Goal: Task Accomplishment & Management: Use online tool/utility

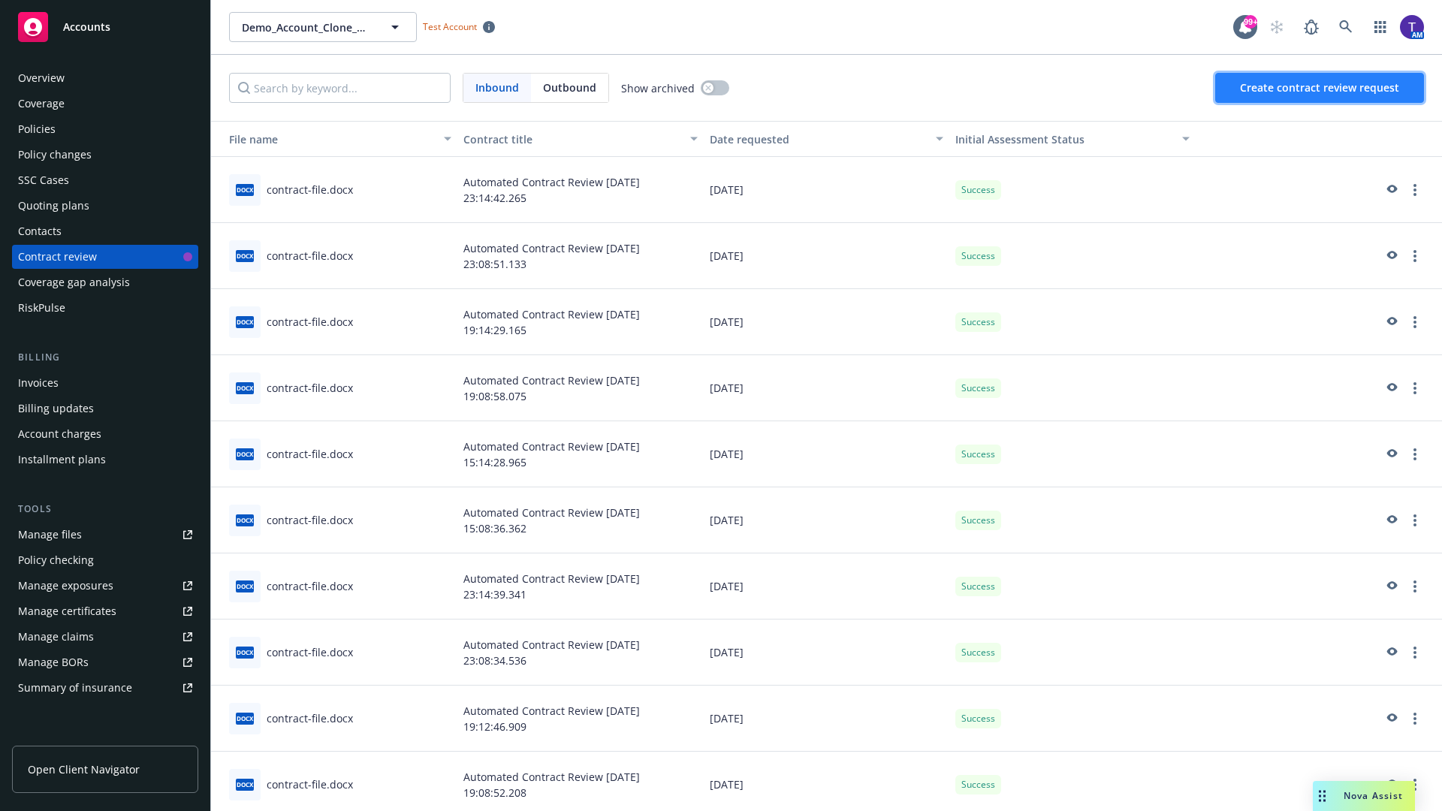
click at [1320, 88] on span "Create contract review request" at bounding box center [1319, 87] width 159 height 14
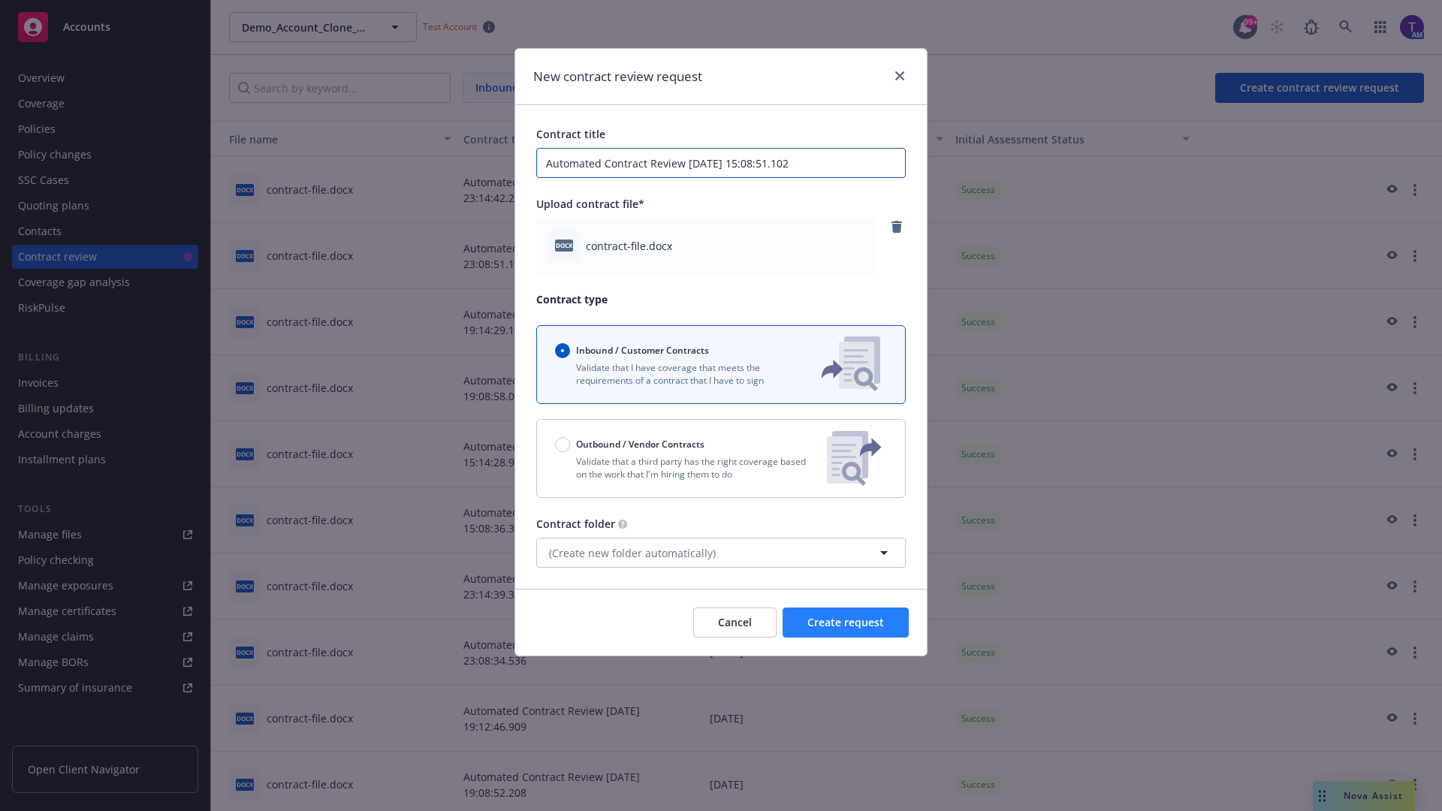
type input "Automated Contract Review [DATE] 15:08:51.102"
click at [846, 623] on span "Create request" at bounding box center [845, 622] width 77 height 14
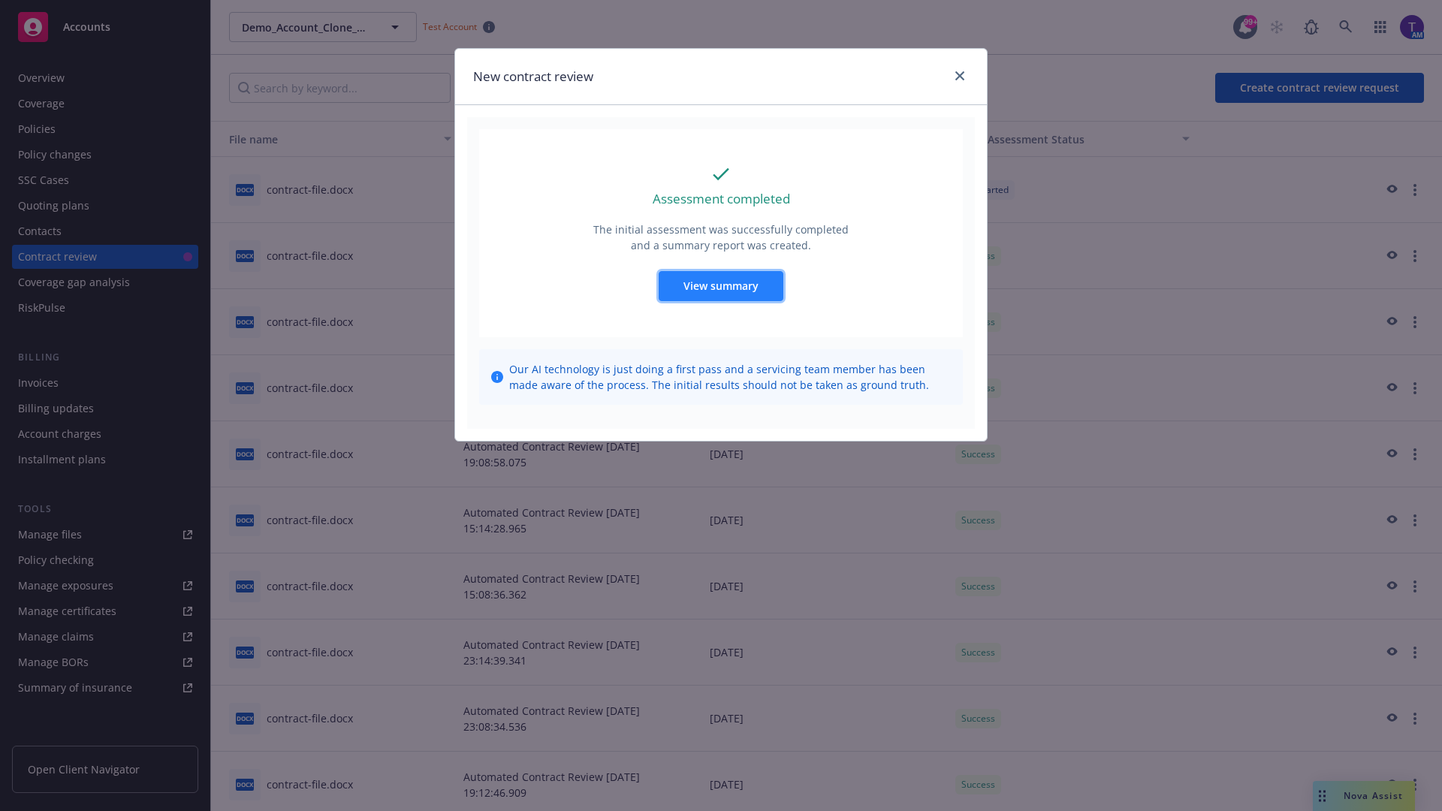
click at [720, 285] on span "View summary" at bounding box center [720, 286] width 75 height 14
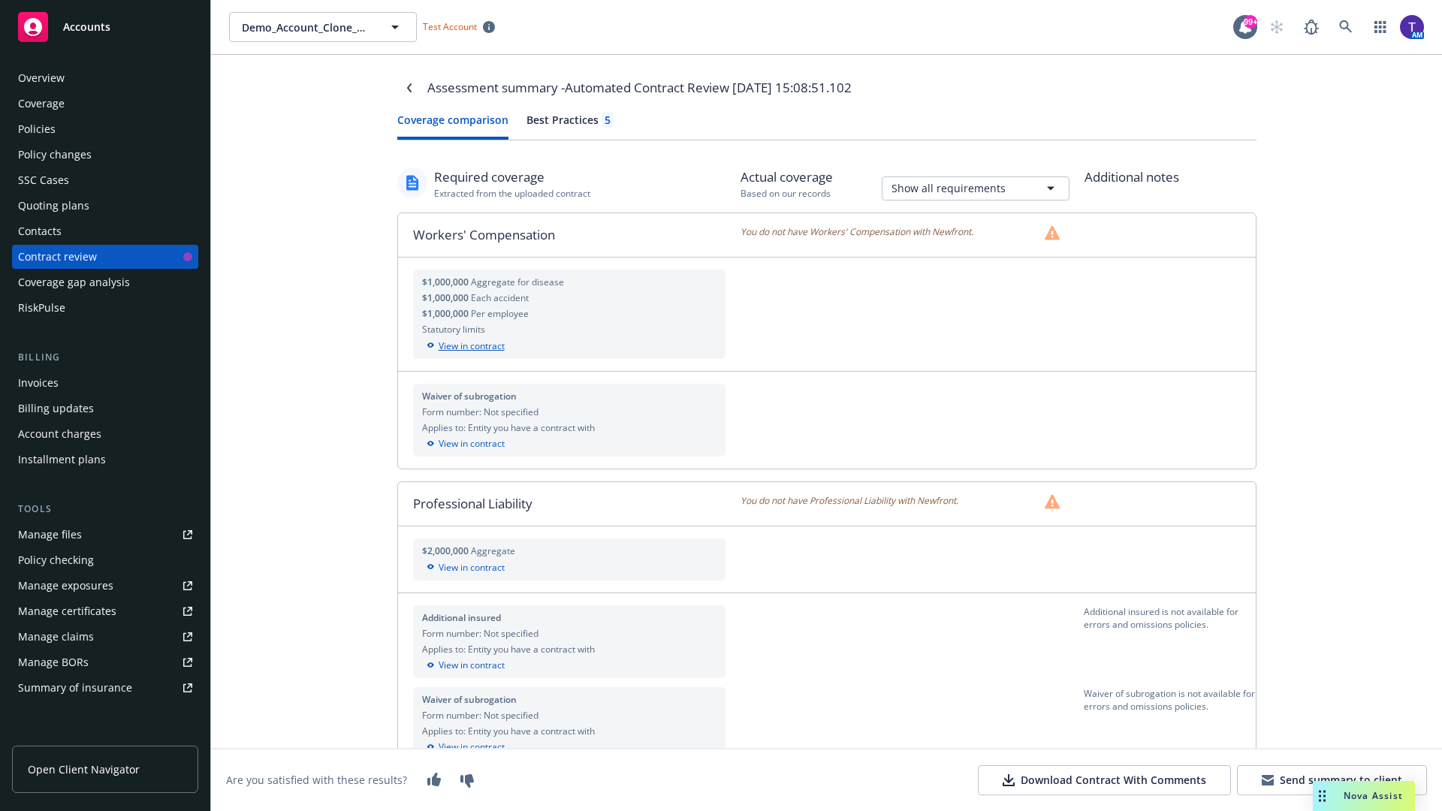
click at [568, 345] on div "View in contract" at bounding box center [569, 346] width 295 height 14
